Goal: Find specific page/section: Find specific page/section

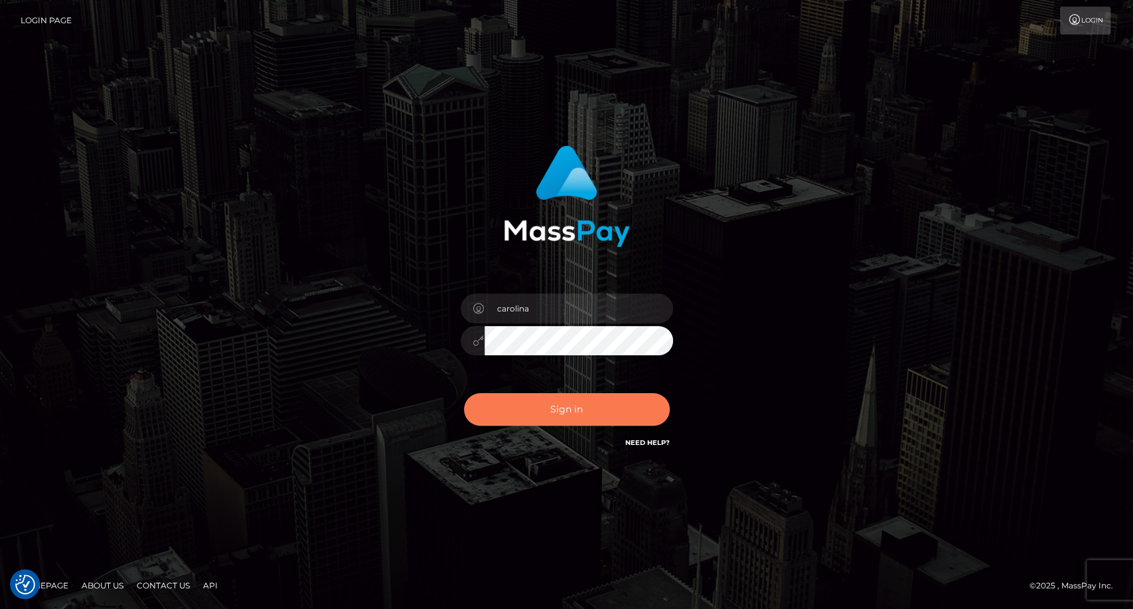
click at [578, 405] on button "Sign in" at bounding box center [567, 409] width 206 height 33
type input "carolina"
click at [595, 419] on button "Sign in" at bounding box center [567, 409] width 206 height 33
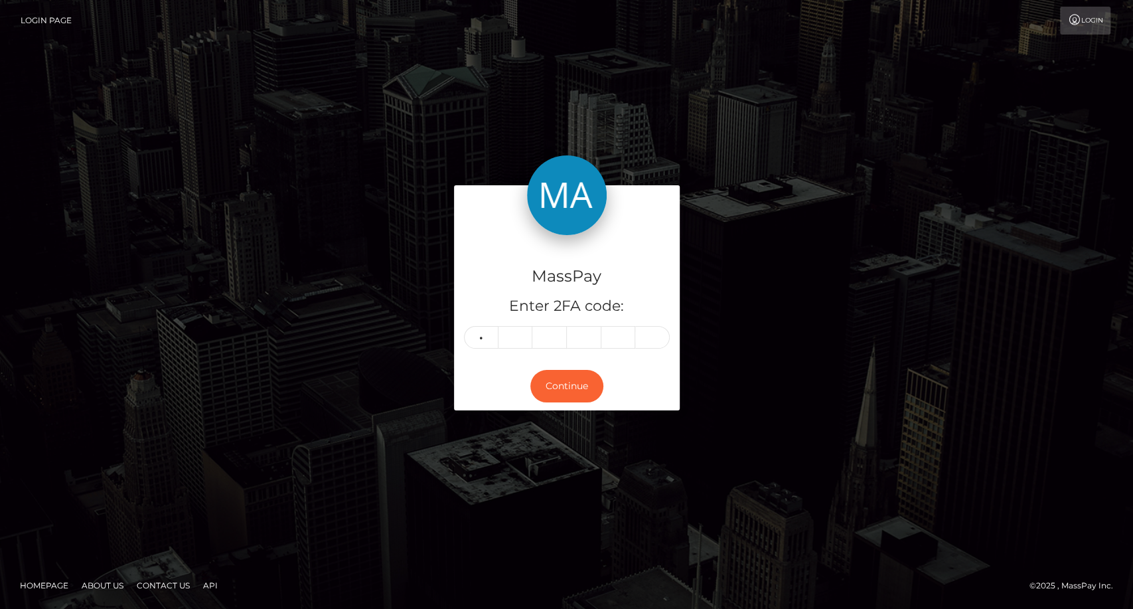
type input "7"
type input "5"
type input "2"
type input "5"
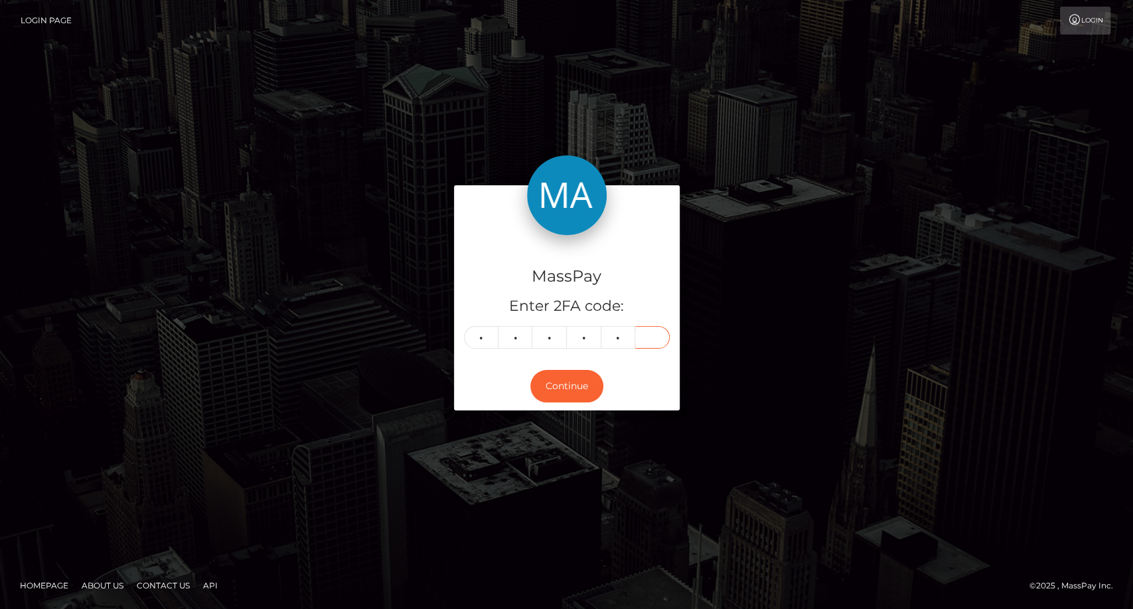
type input "8"
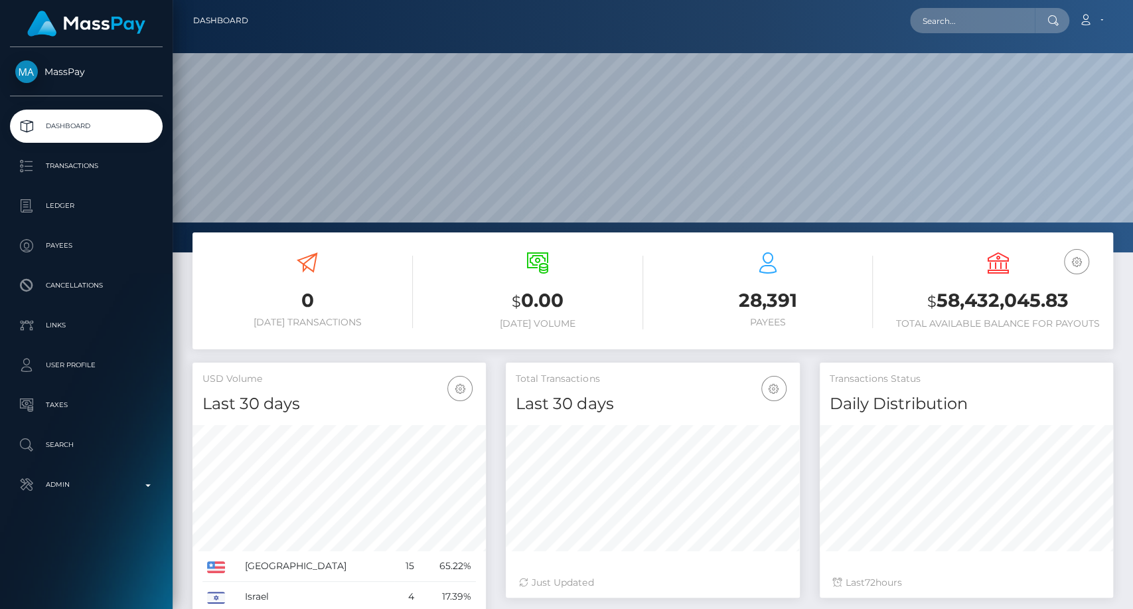
scroll to position [234, 293]
click at [950, 19] on input "text" at bounding box center [972, 20] width 125 height 25
paste input "mikiecrumble74@yahoo.com"
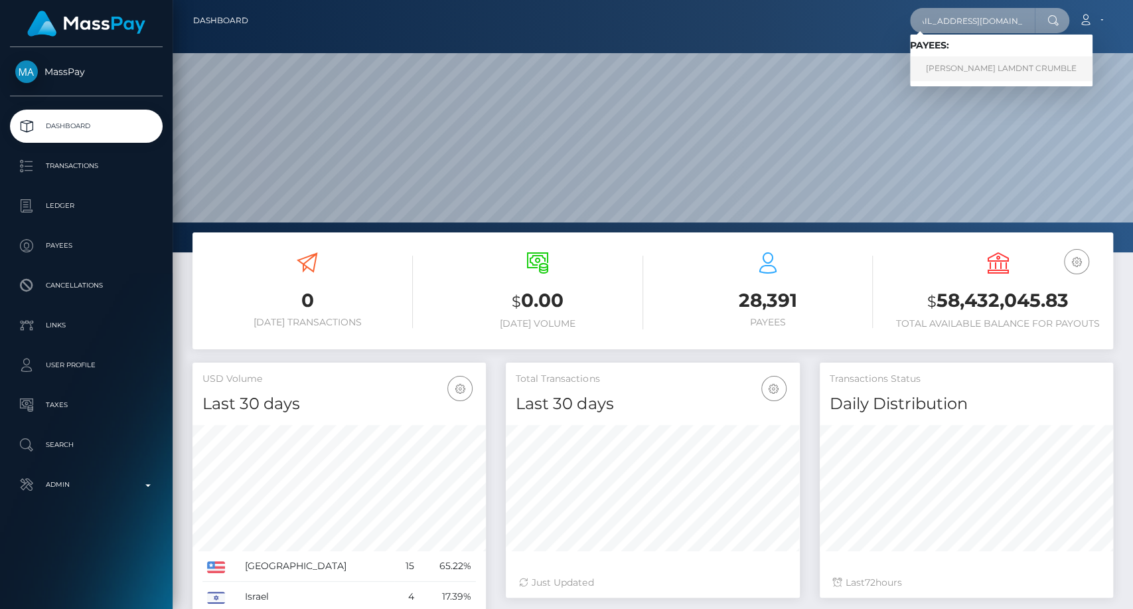
type input "mikiecrumble74@yahoo.com"
click at [977, 62] on link "MIKIE COREY LAMDNT CRUMBLE" at bounding box center [1001, 68] width 182 height 25
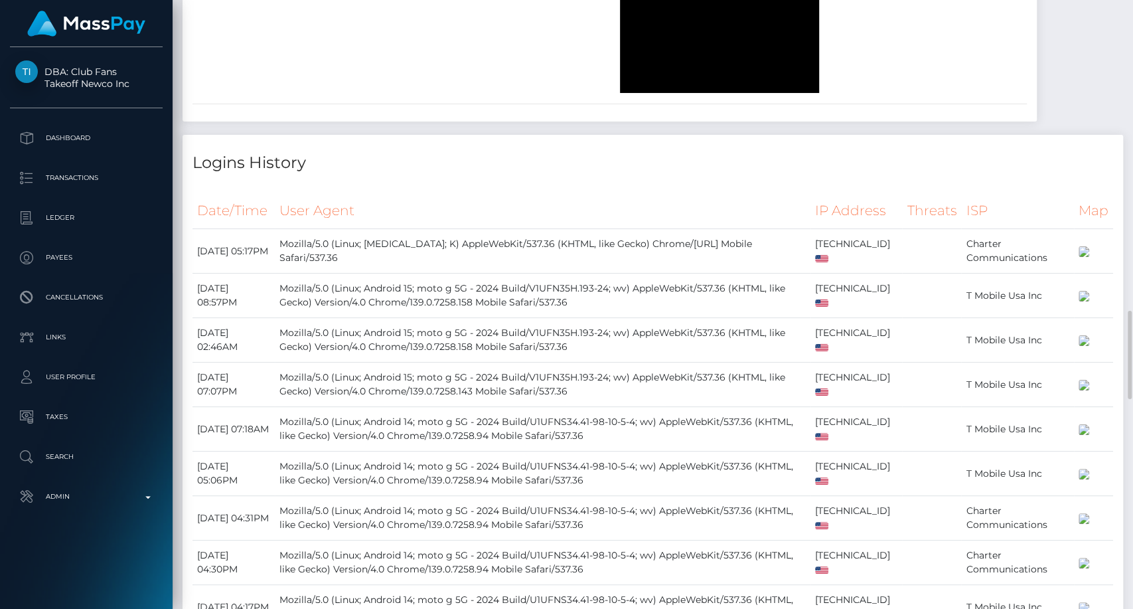
scroll to position [2359, 0]
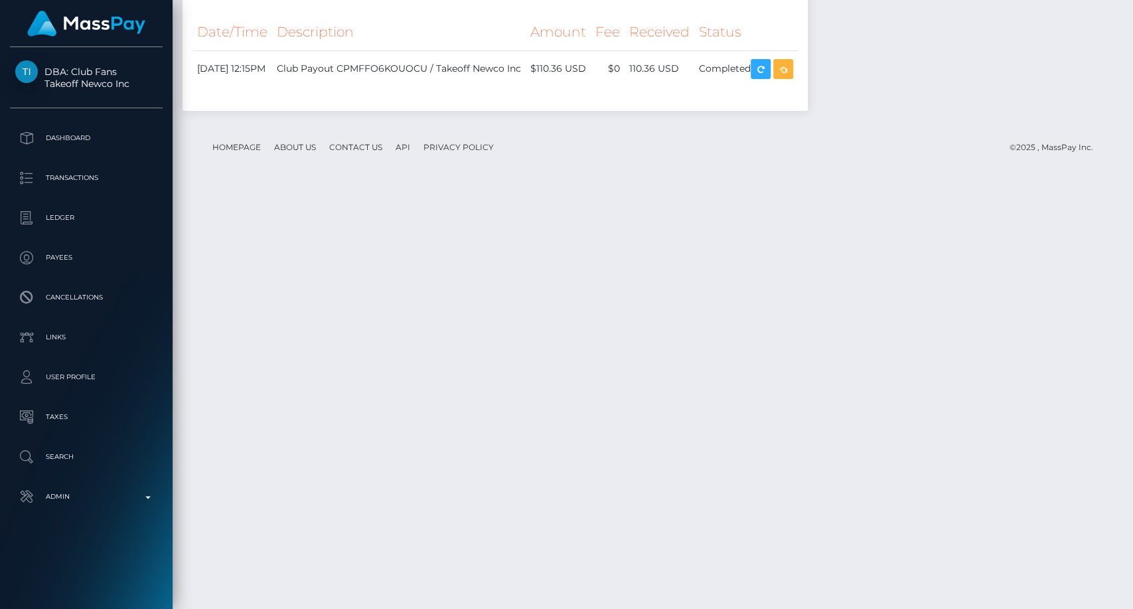
scroll to position [3584, 0]
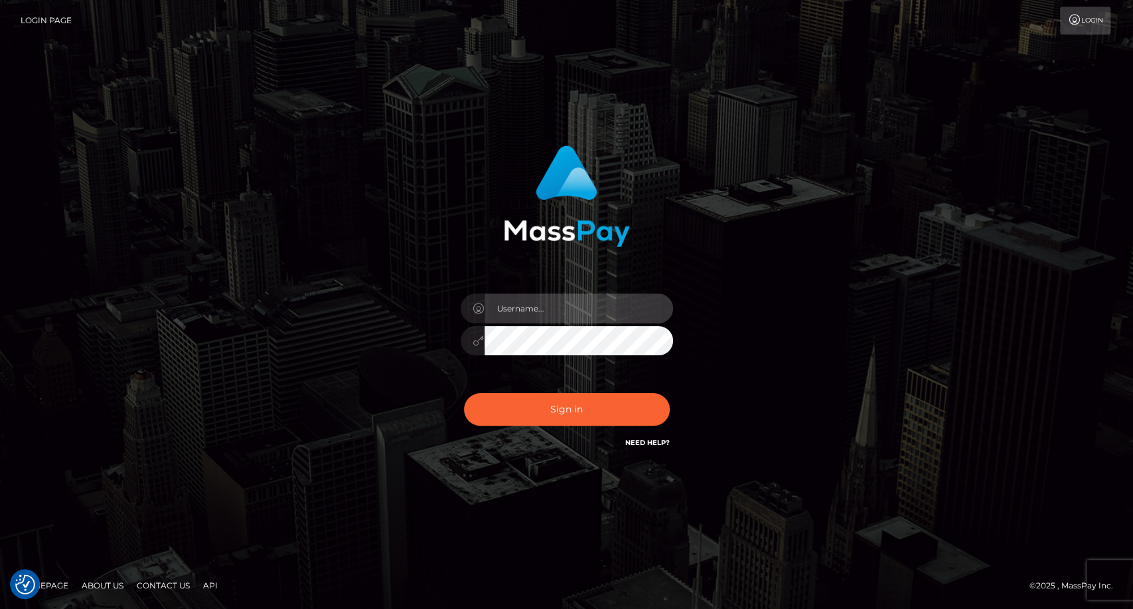
type input "carolina"
